Goal: Task Accomplishment & Management: Manage account settings

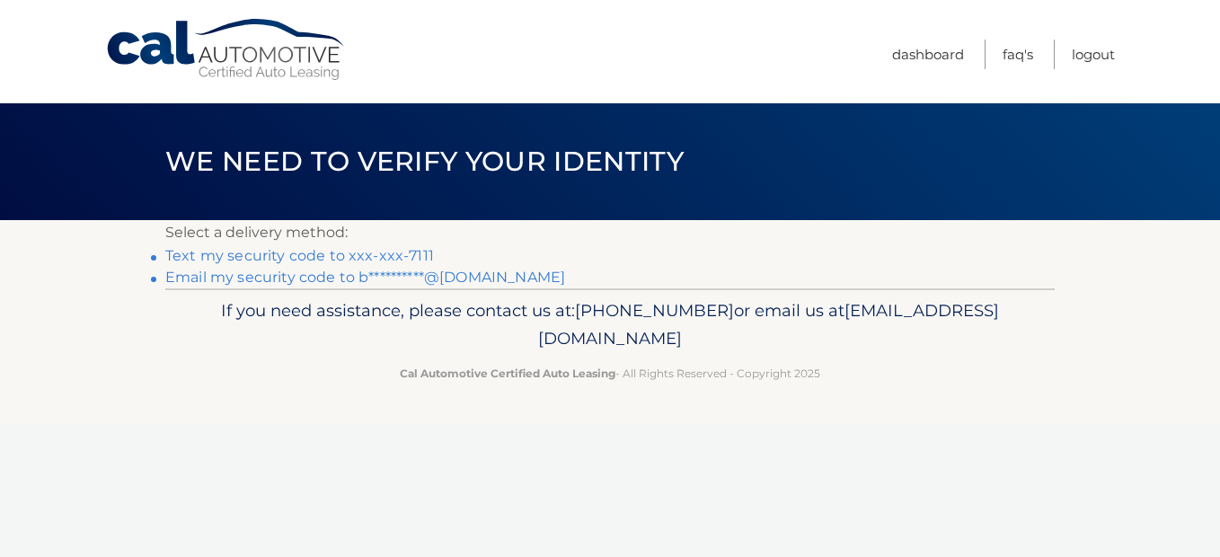
click at [251, 253] on link "Text my security code to xxx-xxx-7111" at bounding box center [299, 255] width 269 height 17
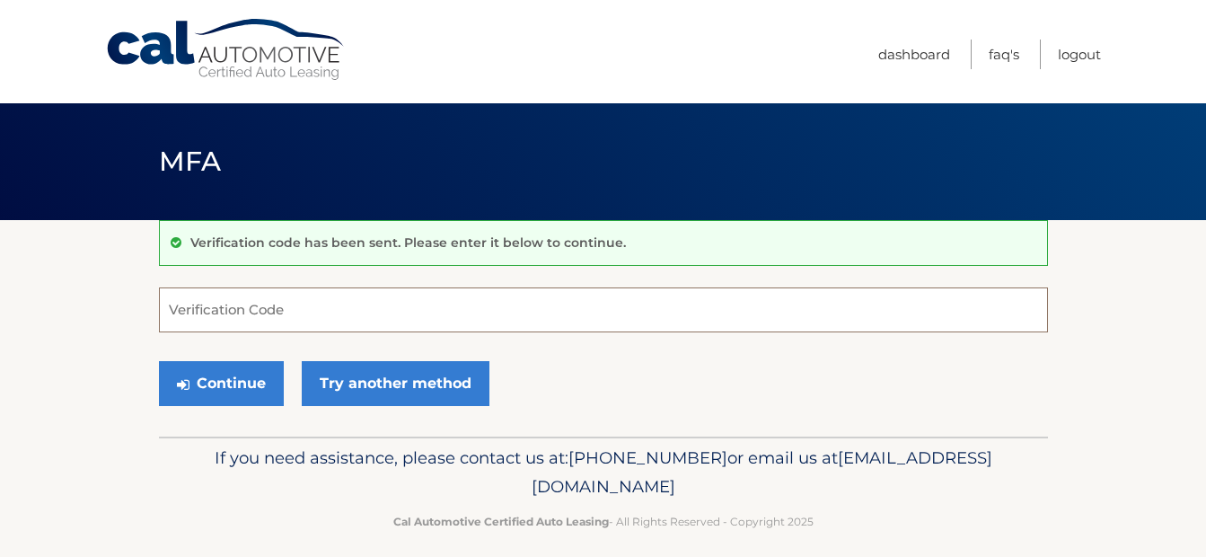
click at [261, 315] on input "Verification Code" at bounding box center [603, 309] width 889 height 45
click at [201, 315] on input "Verification Code" at bounding box center [603, 309] width 889 height 45
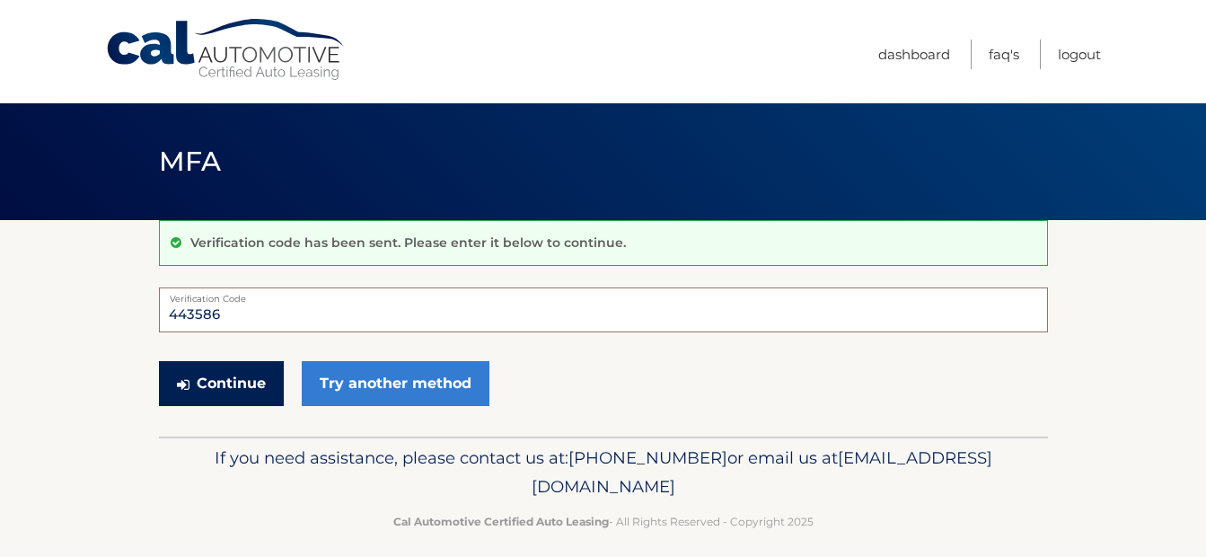
type input "443586"
click at [246, 402] on button "Continue" at bounding box center [221, 383] width 125 height 45
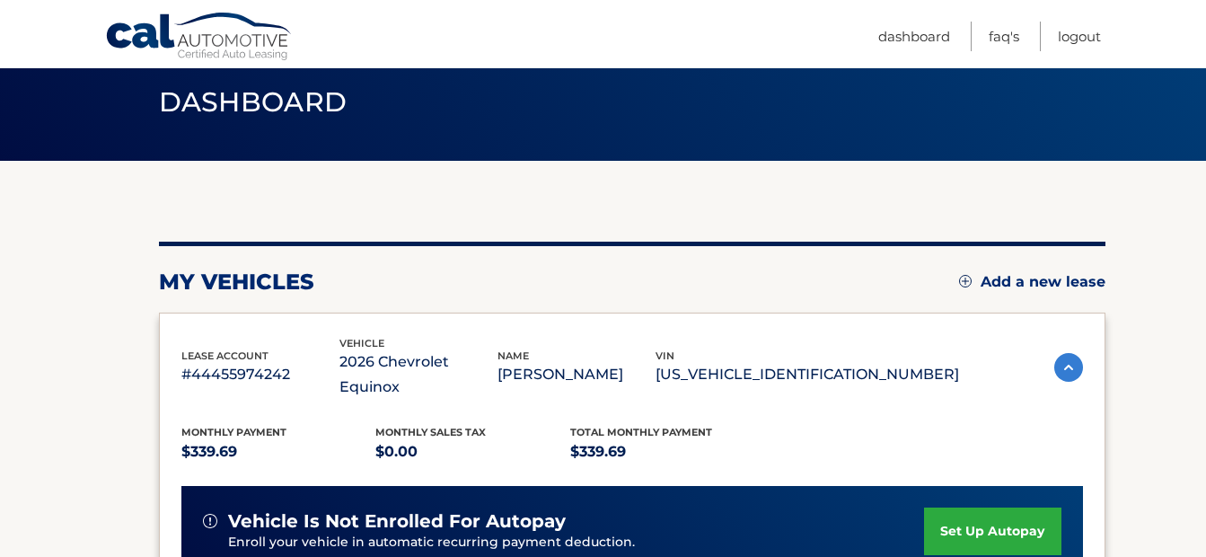
scroll to position [180, 0]
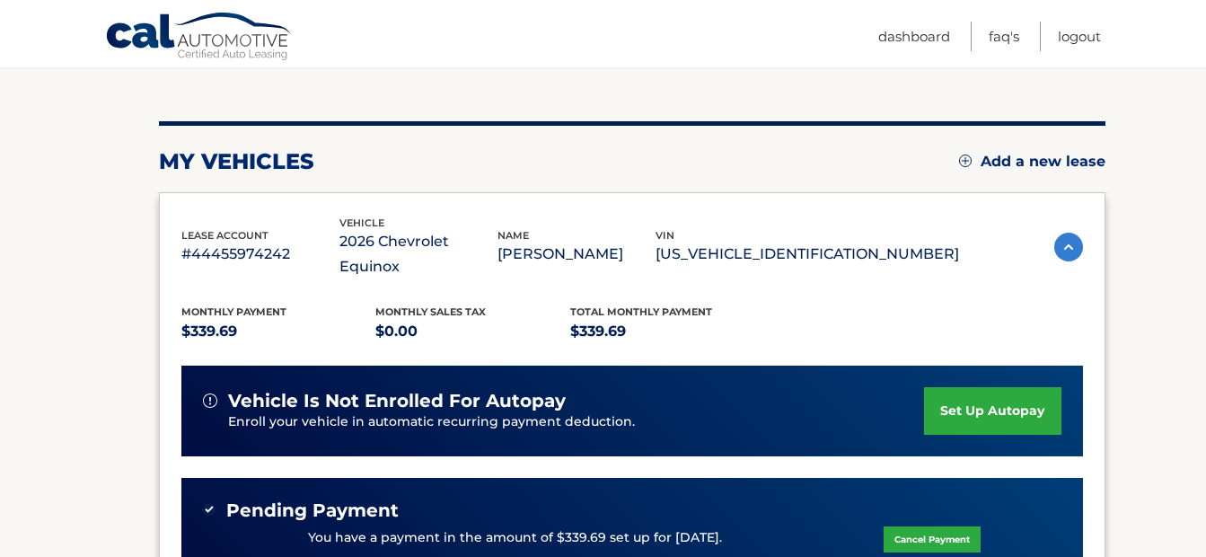
click at [992, 392] on link "set up autopay" at bounding box center [992, 411] width 137 height 48
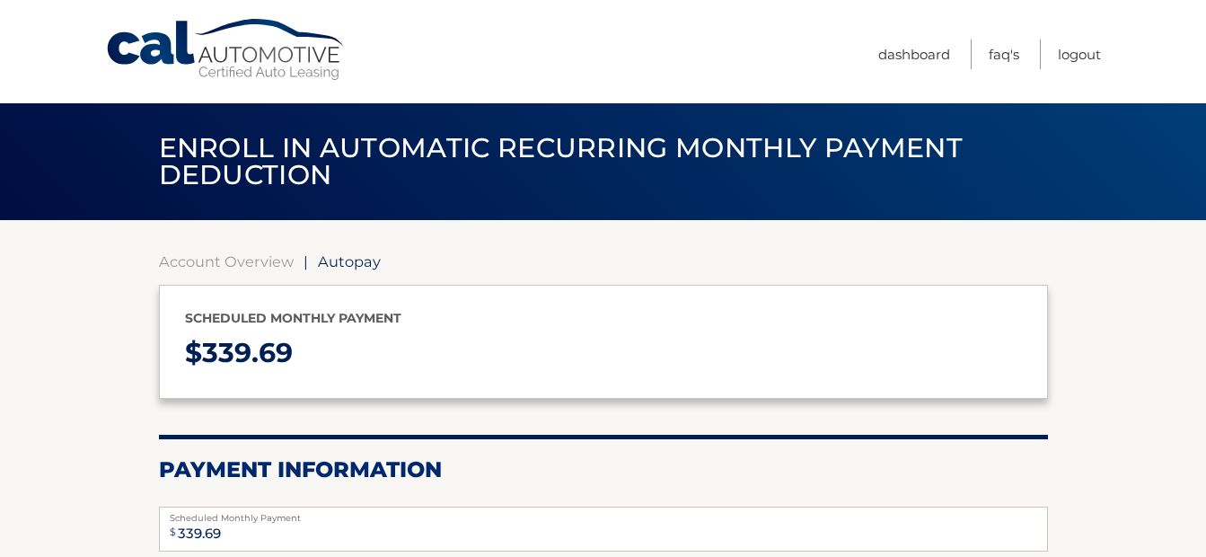
select select "NmFmNWQ2YzMtODFlMC00MDkzLWJlNzItNmZmNWIyNDRmZjcy"
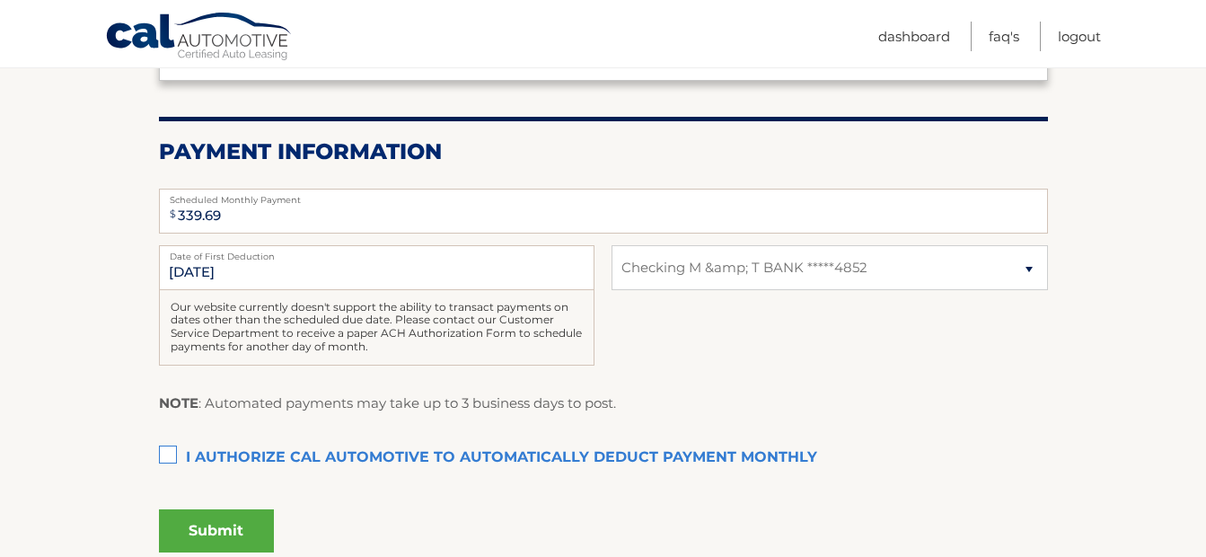
scroll to position [359, 0]
